Goal: Information Seeking & Learning: Learn about a topic

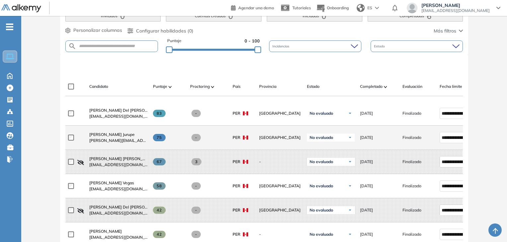
scroll to position [166, 0]
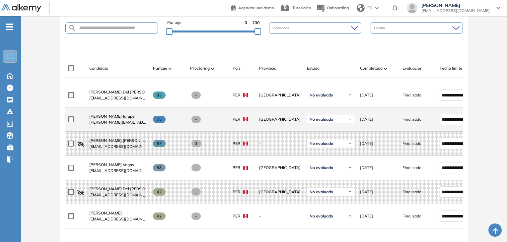
click at [124, 116] on span "[PERSON_NAME] Jurupe" at bounding box center [111, 116] width 45 height 5
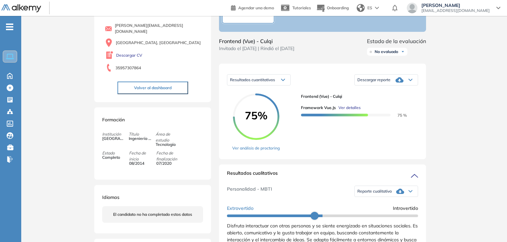
scroll to position [66, 0]
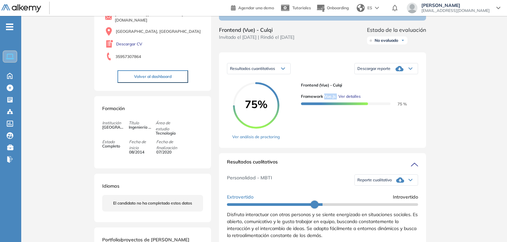
drag, startPoint x: 324, startPoint y: 102, endPoint x: 337, endPoint y: 100, distance: 13.1
click at [337, 100] on div "Framework Vue.js Ver detalles" at bounding box center [357, 97] width 112 height 6
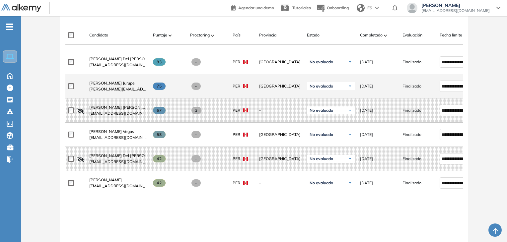
scroll to position [166, 0]
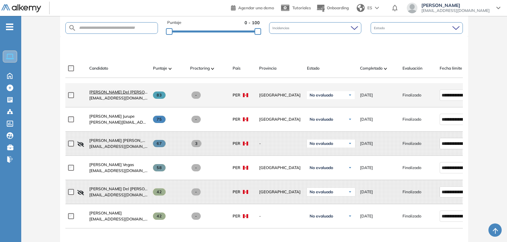
click at [115, 94] on span "[PERSON_NAME] Del [PERSON_NAME]" at bounding box center [125, 92] width 73 height 5
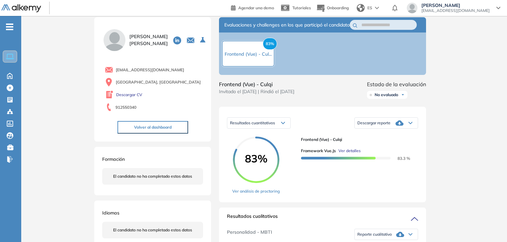
scroll to position [33, 0]
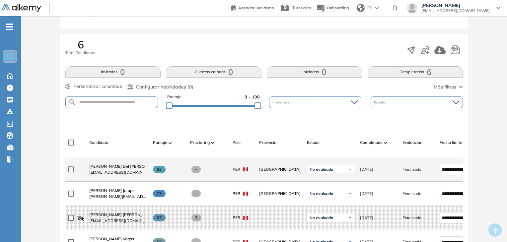
scroll to position [166, 0]
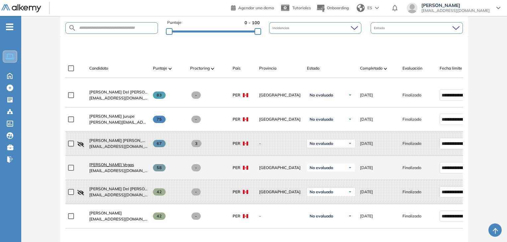
click at [121, 165] on span "[PERSON_NAME] Vegas" at bounding box center [111, 164] width 45 height 5
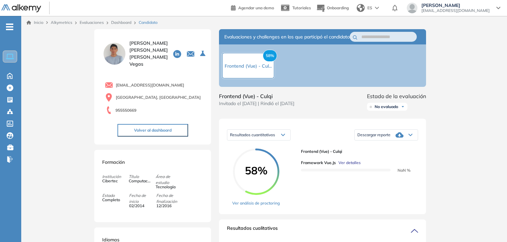
scroll to position [66, 0]
